Goal: Complete application form

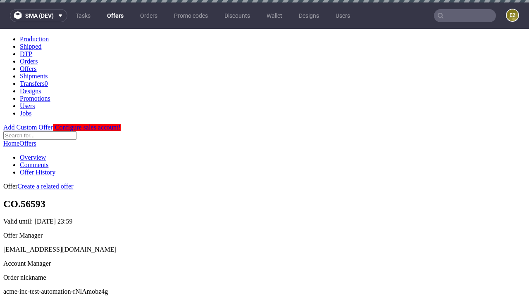
scroll to position [2, 0]
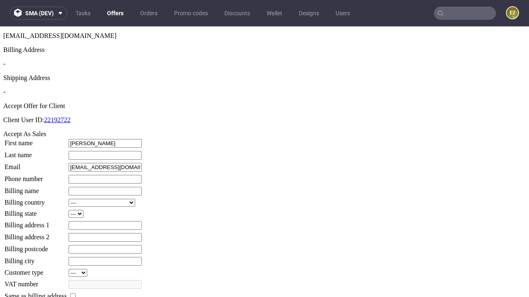
type input "[PERSON_NAME]"
type input "1509813888"
type input "Lane.Pouros71"
select select "13"
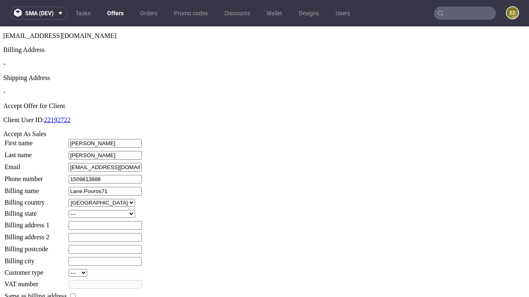
select select "132"
type input "Lane.Pouros71"
type input "73 Kuvalis Drove"
type input "RP03 5YE"
type input "Wintheiserhampton"
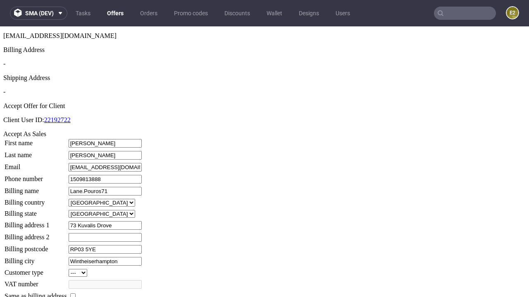
click at [76, 294] on input "checkbox" at bounding box center [72, 296] width 5 height 5
checkbox input "true"
type input "Lane.Pouros71"
select select "13"
type input "73 Kuvalis Drove"
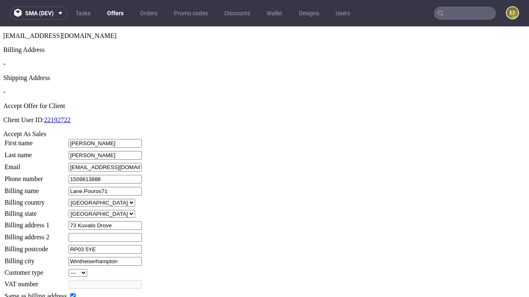
type input "RP03 5YE"
type input "Wintheiserhampton"
select select "132"
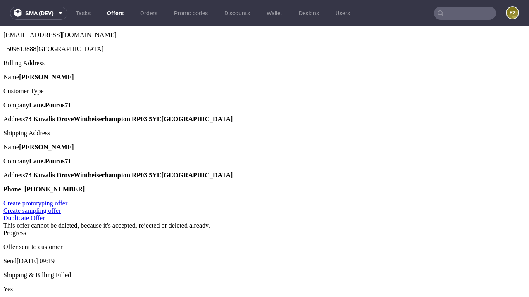
scroll to position [0, 0]
